Goal: Task Accomplishment & Management: Manage account settings

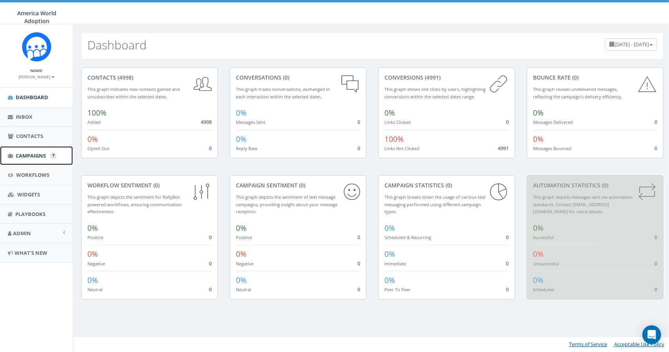
click at [35, 154] on span "Campaigns" at bounding box center [31, 155] width 30 height 7
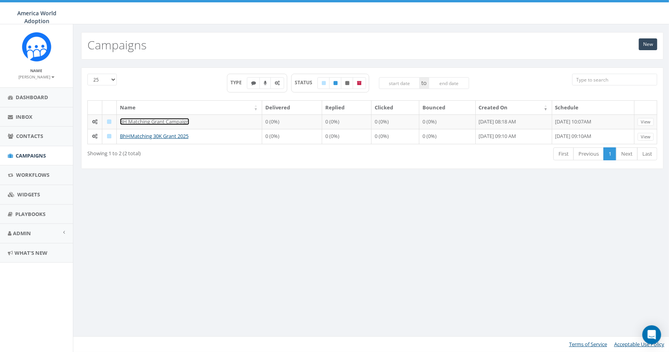
click at [170, 119] on link "BH Matching Grant Campaign" at bounding box center [154, 121] width 69 height 7
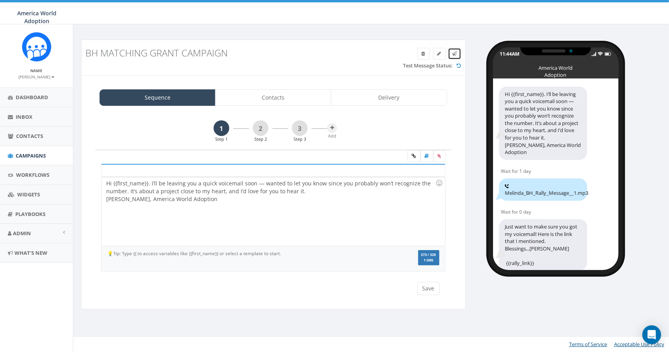
click at [455, 55] on icon at bounding box center [454, 53] width 5 height 5
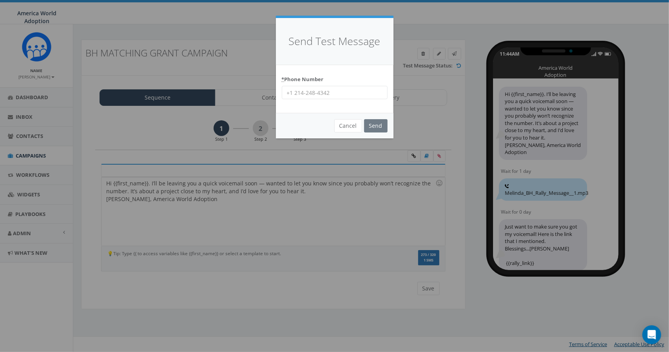
click at [342, 91] on input "* Phone Number" at bounding box center [335, 92] width 106 height 13
type input "[PHONE_NUMBER]"
click at [382, 121] on input "Send" at bounding box center [375, 125] width 23 height 13
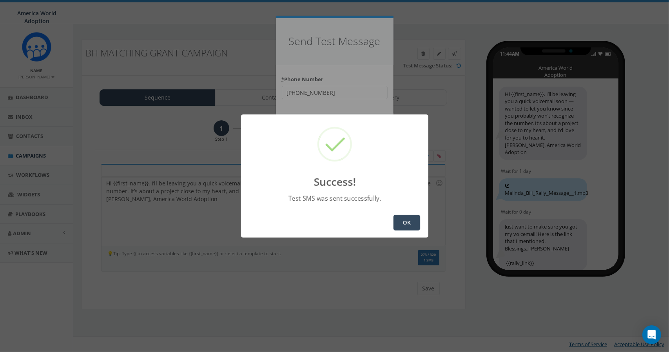
click at [406, 227] on button "OK" at bounding box center [406, 223] width 27 height 16
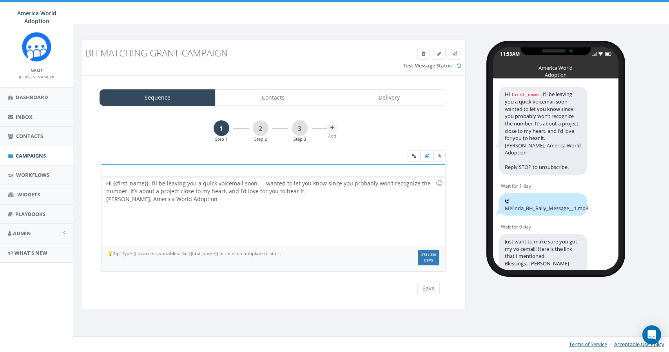
click at [454, 53] on icon at bounding box center [454, 53] width 5 height 5
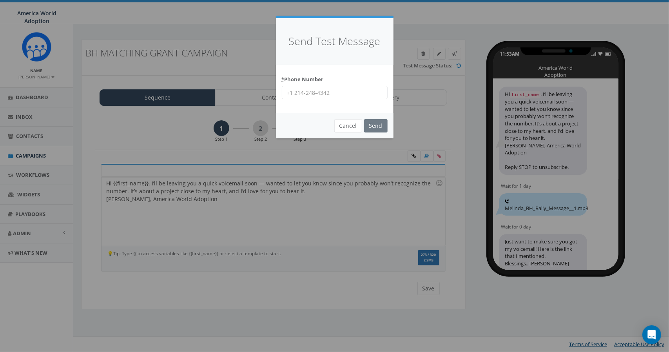
click at [288, 94] on input "* Phone Number" at bounding box center [335, 92] width 106 height 13
type input "+18644232043"
click at [369, 124] on input "Send" at bounding box center [375, 125] width 23 height 13
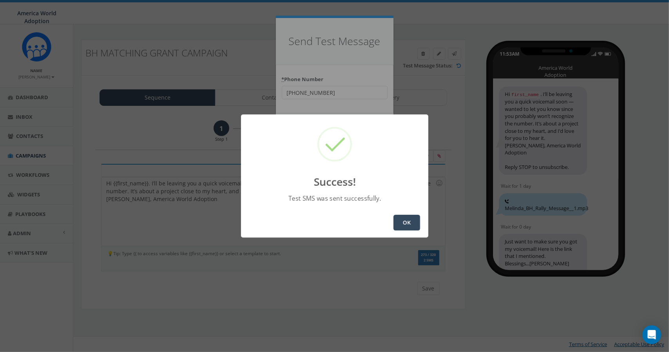
click at [403, 218] on button "OK" at bounding box center [406, 223] width 27 height 16
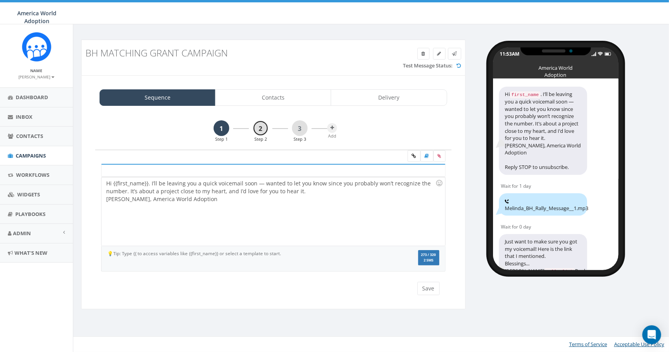
click at [263, 129] on link "2" at bounding box center [261, 128] width 16 height 16
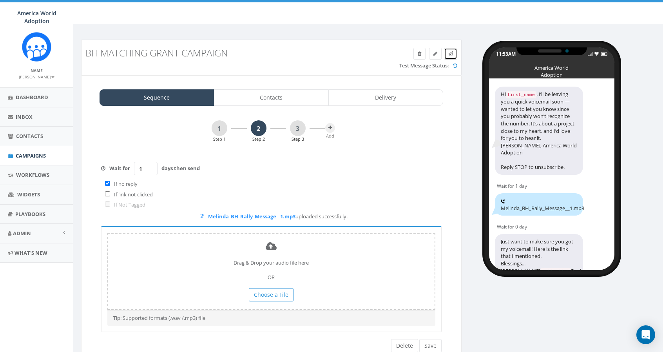
click at [0, 0] on icon at bounding box center [0, 0] width 0 height 0
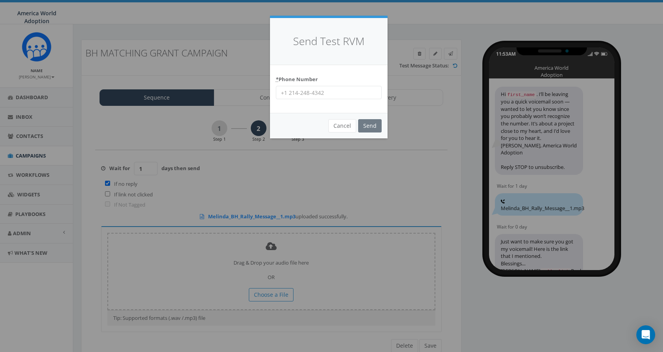
click at [313, 90] on input "* Phone Number" at bounding box center [329, 92] width 106 height 13
type input "+18649796325"
click at [365, 123] on input "Send" at bounding box center [369, 125] width 23 height 13
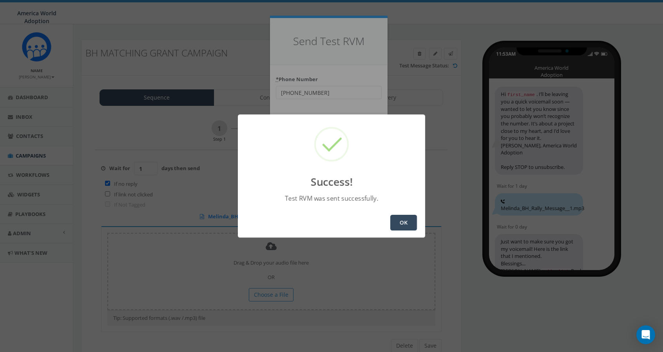
click at [409, 221] on button "OK" at bounding box center [403, 223] width 27 height 16
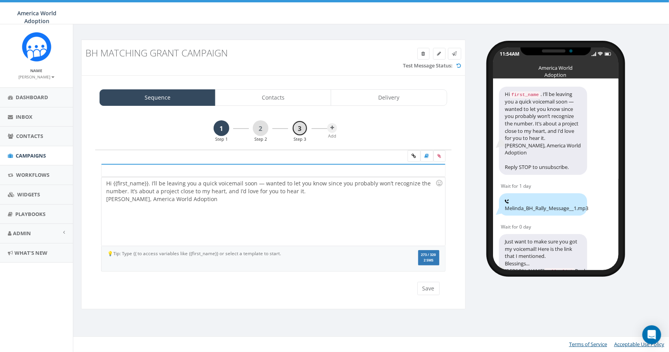
click at [297, 127] on link "3" at bounding box center [300, 128] width 16 height 16
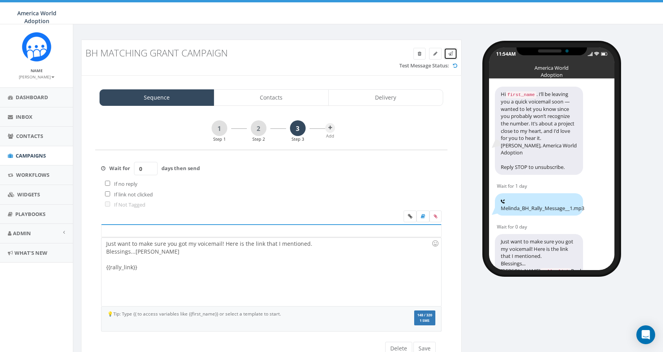
click at [447, 55] on link at bounding box center [450, 54] width 13 height 12
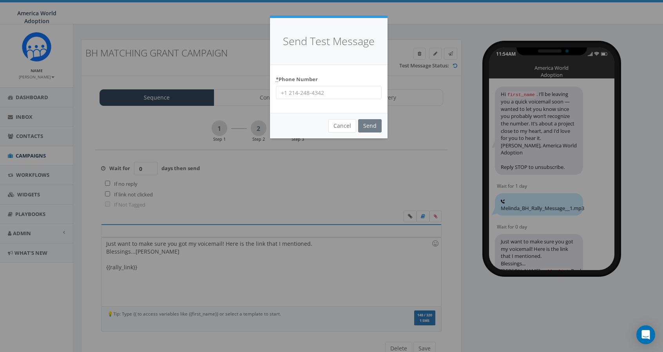
click at [285, 93] on input "* Phone Number" at bounding box center [329, 92] width 106 height 13
type input "+18649796325"
click at [368, 124] on input "Send" at bounding box center [369, 125] width 23 height 13
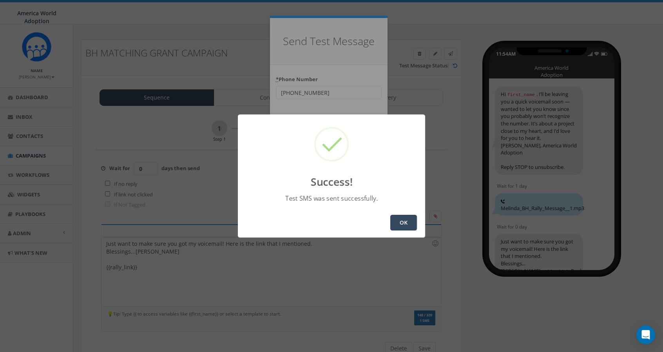
click at [407, 221] on button "OK" at bounding box center [403, 223] width 27 height 16
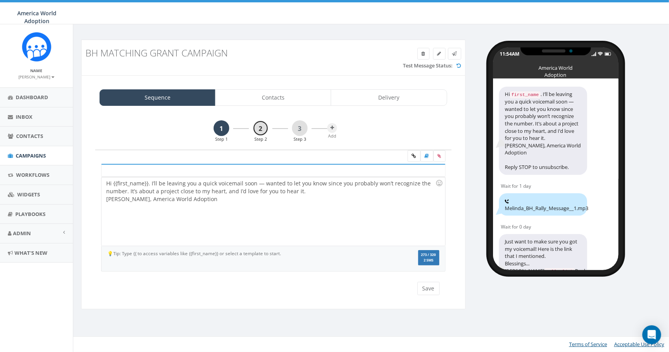
click at [261, 129] on link "2" at bounding box center [261, 128] width 16 height 16
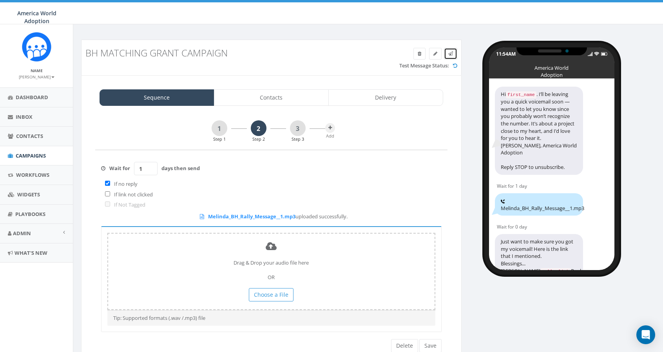
click at [0, 0] on icon at bounding box center [0, 0] width 0 height 0
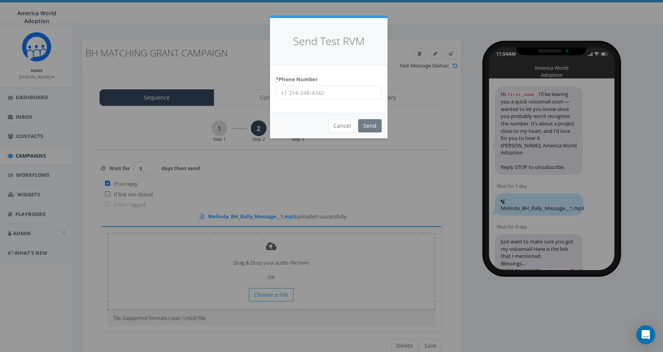
click at [287, 94] on input "* Phone Number" at bounding box center [329, 92] width 106 height 13
type input "_"
type input "[PHONE_NUMBER]"
click at [370, 124] on input "Send" at bounding box center [369, 125] width 23 height 13
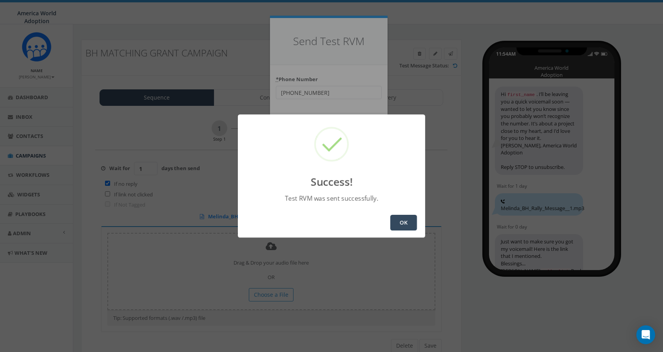
click at [404, 226] on button "OK" at bounding box center [403, 223] width 27 height 16
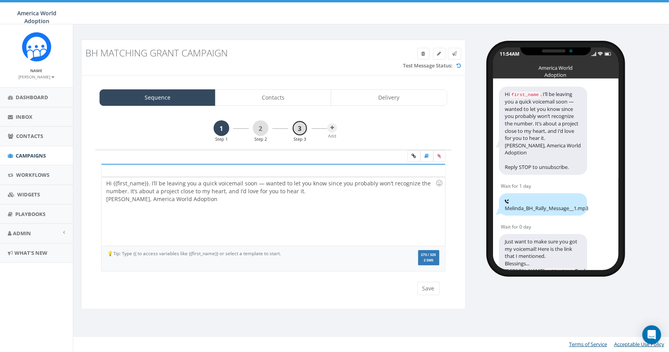
click at [296, 129] on link "3" at bounding box center [300, 128] width 16 height 16
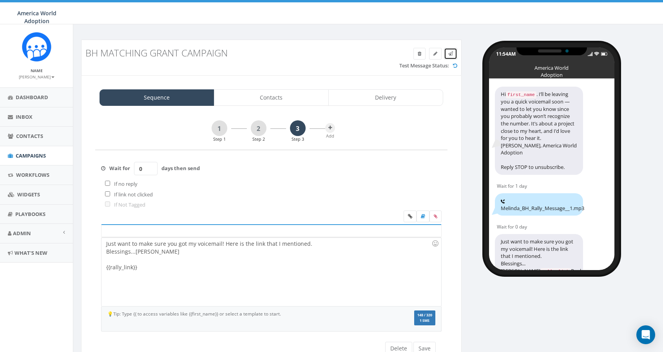
click at [0, 0] on icon at bounding box center [0, 0] width 0 height 0
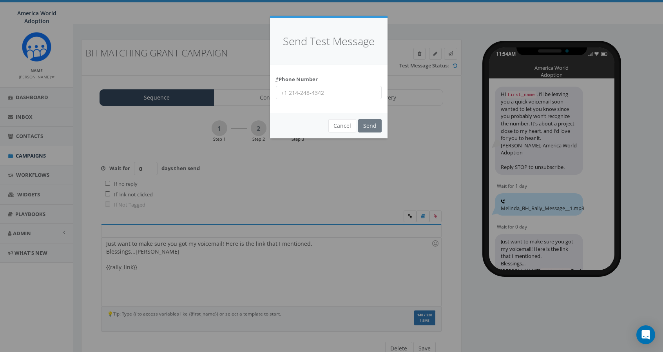
click at [331, 92] on input "* Phone Number" at bounding box center [329, 92] width 106 height 13
type input "[PHONE_NUMBER]"
click at [376, 125] on input "Send" at bounding box center [369, 125] width 23 height 13
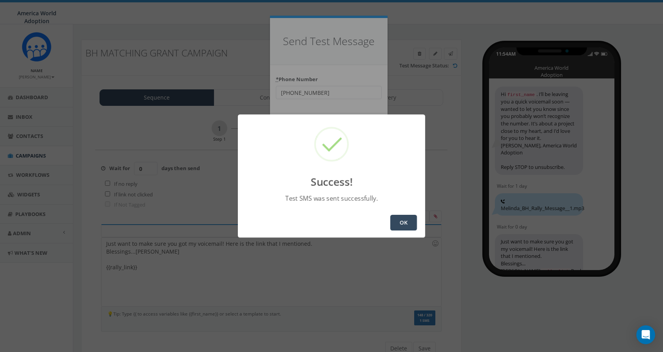
click at [400, 227] on button "OK" at bounding box center [403, 223] width 27 height 16
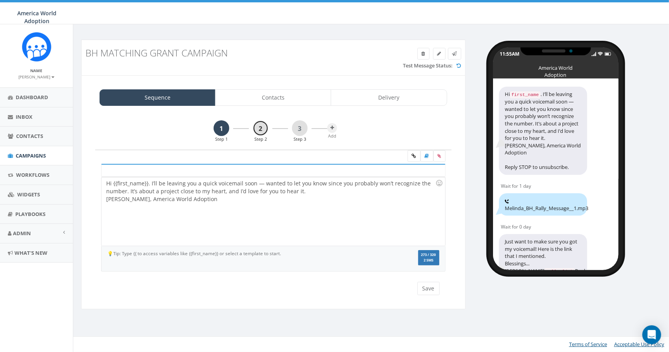
click at [258, 129] on link "2" at bounding box center [261, 128] width 16 height 16
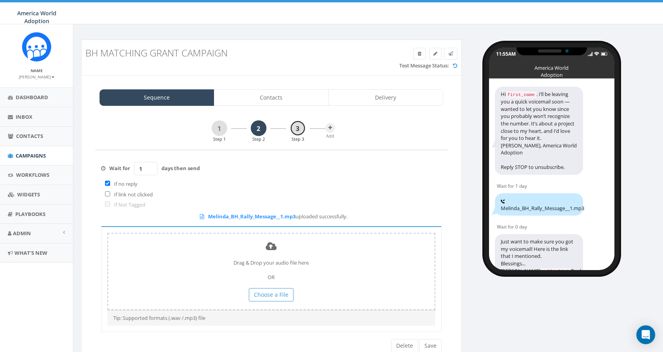
click at [297, 130] on link "3" at bounding box center [298, 128] width 16 height 16
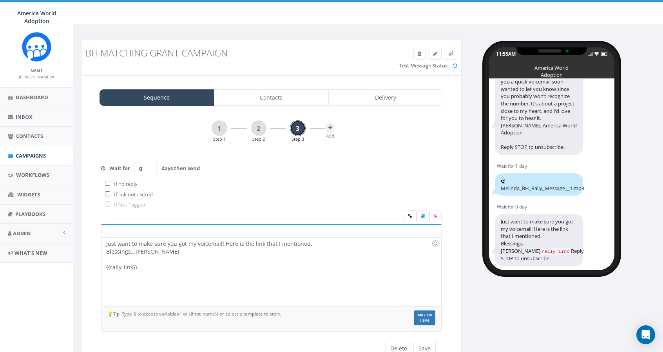
scroll to position [34, 0]
click at [435, 214] on icon at bounding box center [436, 216] width 4 height 5
click at [0, 0] on input "file" at bounding box center [0, 0] width 0 height 0
click at [410, 215] on icon at bounding box center [410, 216] width 4 height 5
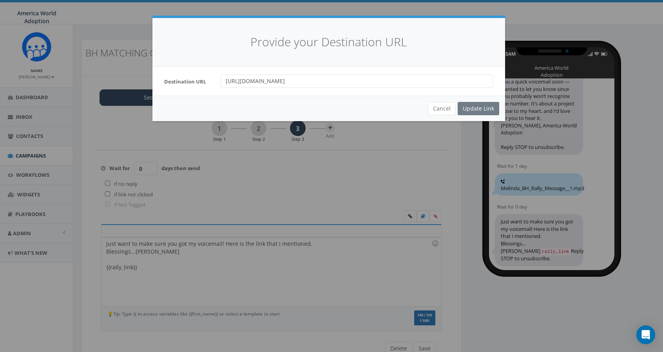
click at [423, 80] on input "[URL][DOMAIN_NAME]" at bounding box center [356, 80] width 272 height 13
click at [385, 189] on div "Provide your Destination URL Destination URL [URL][DOMAIN_NAME] Cancel Update L…" at bounding box center [331, 176] width 663 height 352
click at [479, 108] on div "Cancel Update Link" at bounding box center [328, 108] width 352 height 25
click at [439, 108] on button "Cancel" at bounding box center [442, 108] width 28 height 13
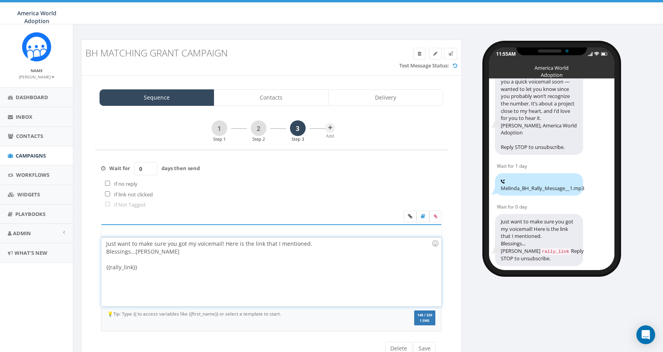
click at [113, 264] on div "Just want to make sure you got my voicemail! Here is the link that I mentioned.…" at bounding box center [270, 271] width 339 height 69
click at [112, 266] on div "Just want to make sure you got my voicemail! Here is the link that I mentioned.…" at bounding box center [270, 271] width 339 height 69
drag, startPoint x: 148, startPoint y: 261, endPoint x: 139, endPoint y: 262, distance: 8.7
click at [139, 262] on div "Just want to make sure you got my voicemail! Here is the link that I mentioned.…" at bounding box center [270, 271] width 339 height 69
click at [144, 264] on div "Just want to make sure you got my voicemail! Here is the link that I mentioned.…" at bounding box center [270, 271] width 339 height 69
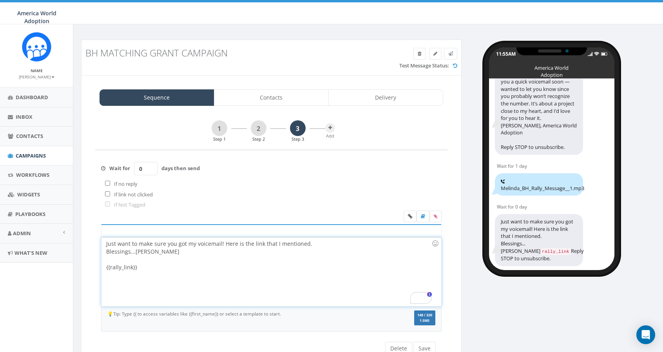
click at [145, 266] on div "Just want to make sure you got my voicemail! Here is the link that I mentioned.…" at bounding box center [270, 271] width 339 height 69
drag, startPoint x: 145, startPoint y: 266, endPoint x: 163, endPoint y: 251, distance: 23.3
click at [114, 264] on div "Just want to make sure you got my voicemail! Here is the link that I mentioned.…" at bounding box center [270, 271] width 339 height 69
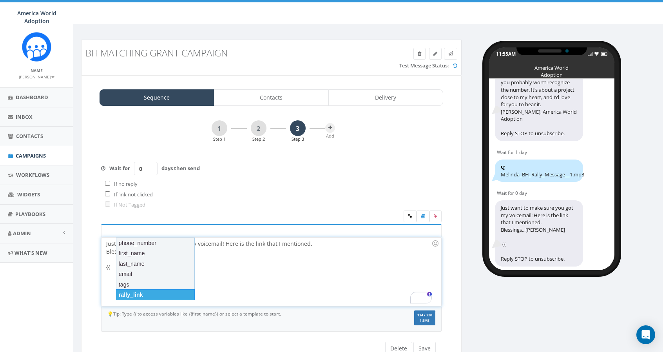
click at [188, 295] on div "rally_link" at bounding box center [155, 294] width 79 height 11
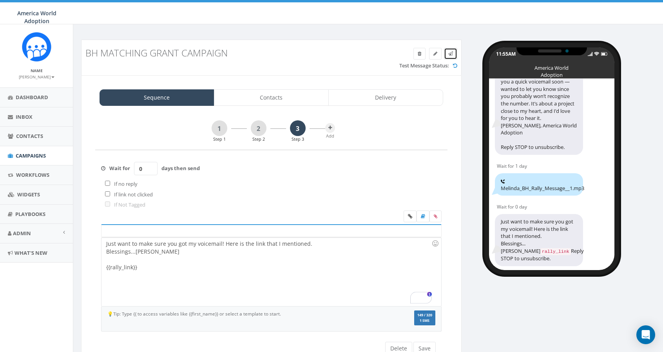
click at [446, 52] on link at bounding box center [450, 54] width 13 height 12
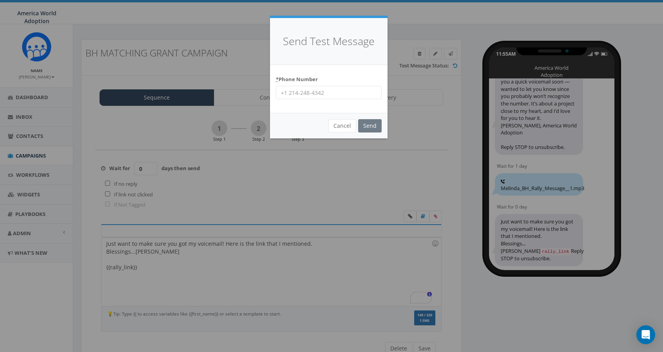
click at [320, 94] on input "* Phone Number" at bounding box center [329, 92] width 106 height 13
type input "[PHONE_NUMBER]"
click at [371, 126] on input "Send" at bounding box center [369, 125] width 23 height 13
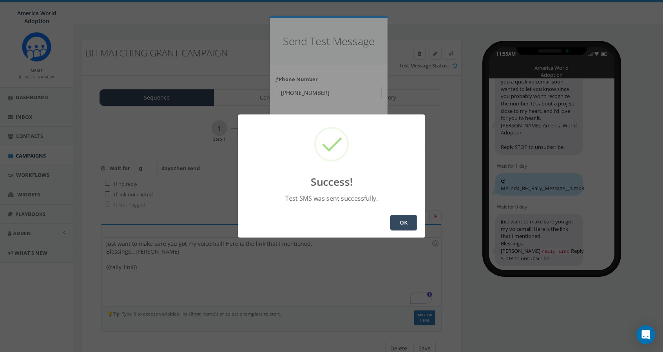
click at [394, 221] on button "OK" at bounding box center [403, 223] width 27 height 16
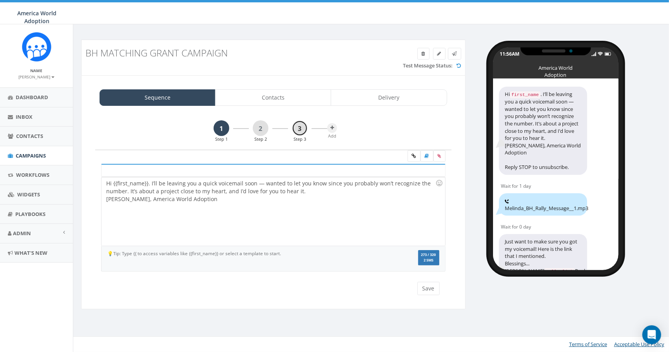
click at [301, 128] on link "3" at bounding box center [300, 128] width 16 height 16
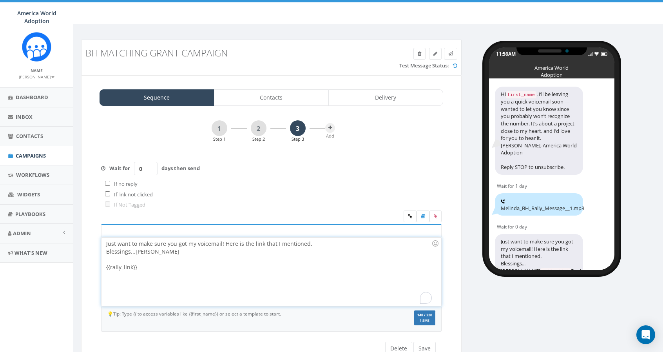
drag, startPoint x: 151, startPoint y: 267, endPoint x: 104, endPoint y: 244, distance: 52.2
click at [104, 244] on div "Just want to make sure you got my voicemail! Here is the link that I mentioned.…" at bounding box center [270, 271] width 339 height 69
copy div "Just want to make sure you got my voicemail! Here is the link that I mentioned.…"
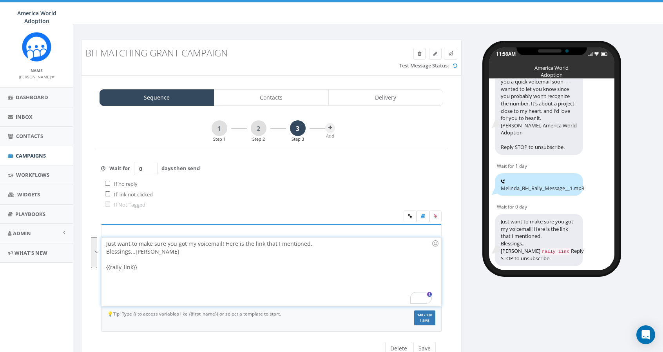
scroll to position [34, 0]
click at [540, 248] on code "rally_link" at bounding box center [555, 251] width 31 height 7
click at [410, 215] on icon at bounding box center [410, 216] width 4 height 5
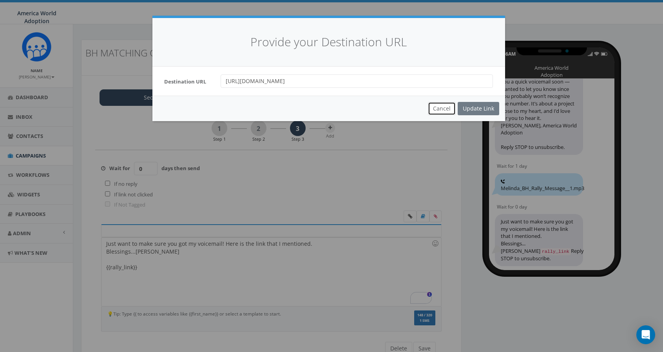
click at [444, 113] on button "Cancel" at bounding box center [442, 108] width 28 height 13
